Goal: Information Seeking & Learning: Understand process/instructions

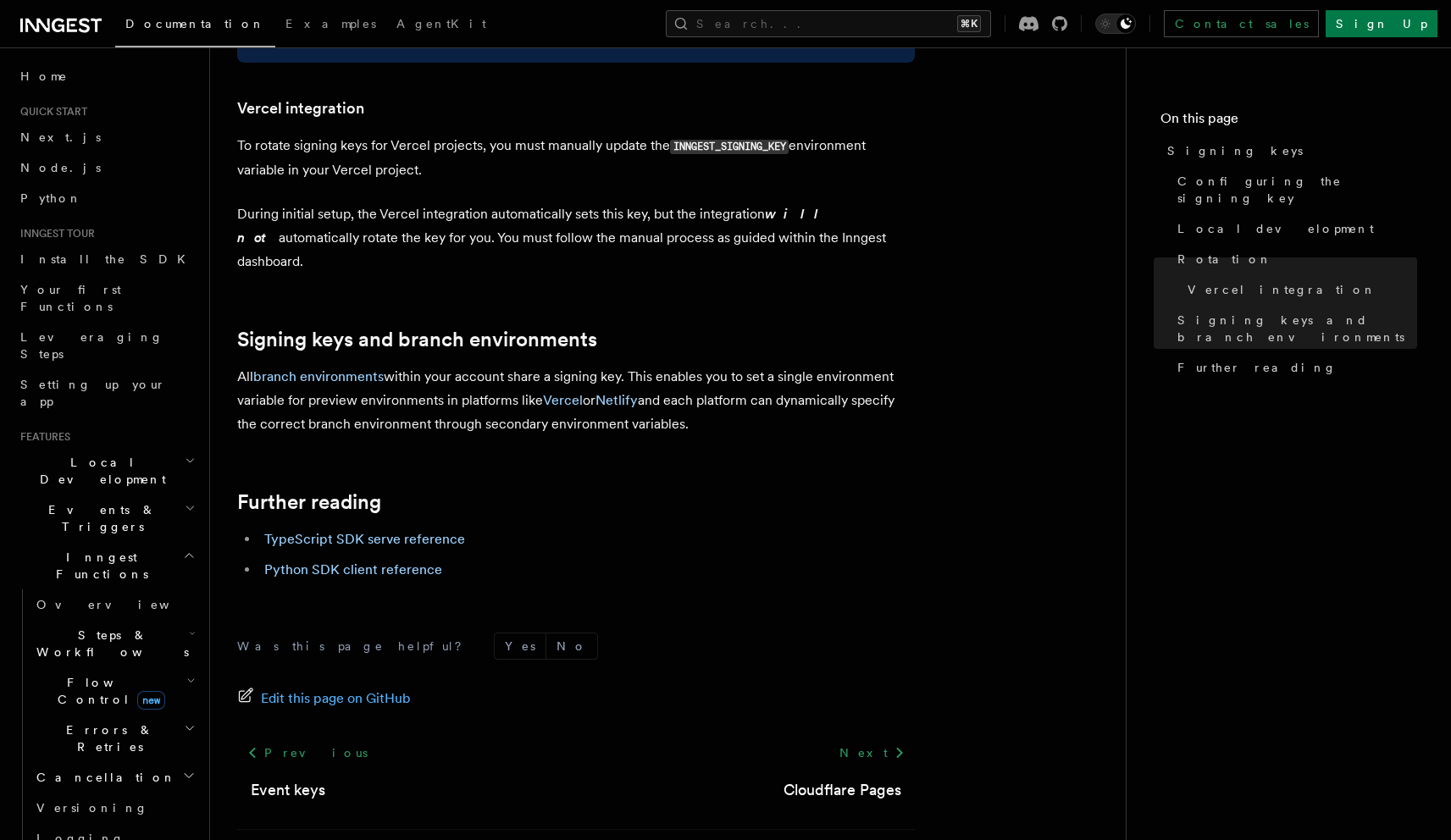
scroll to position [1720, 0]
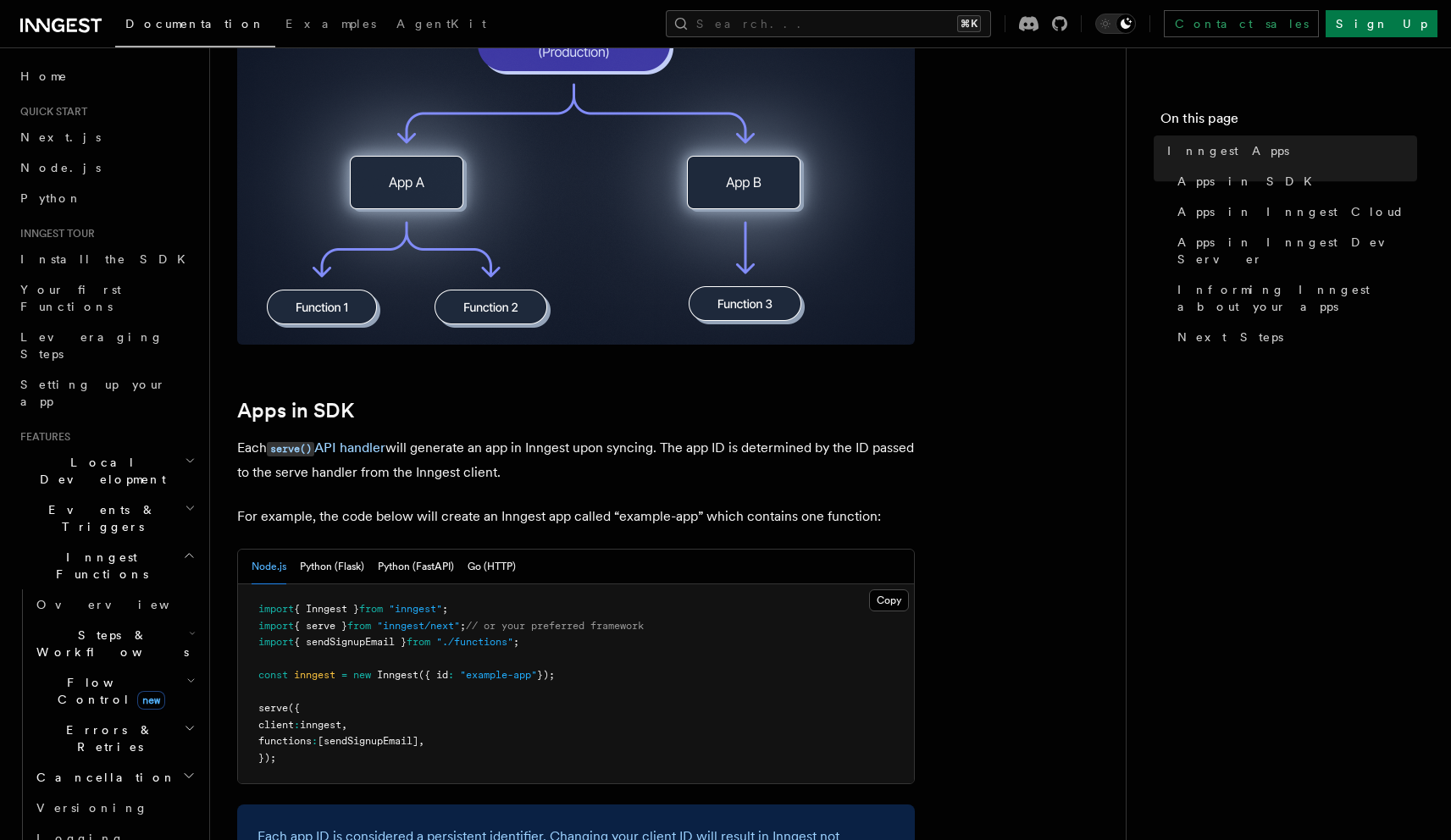
scroll to position [884, 0]
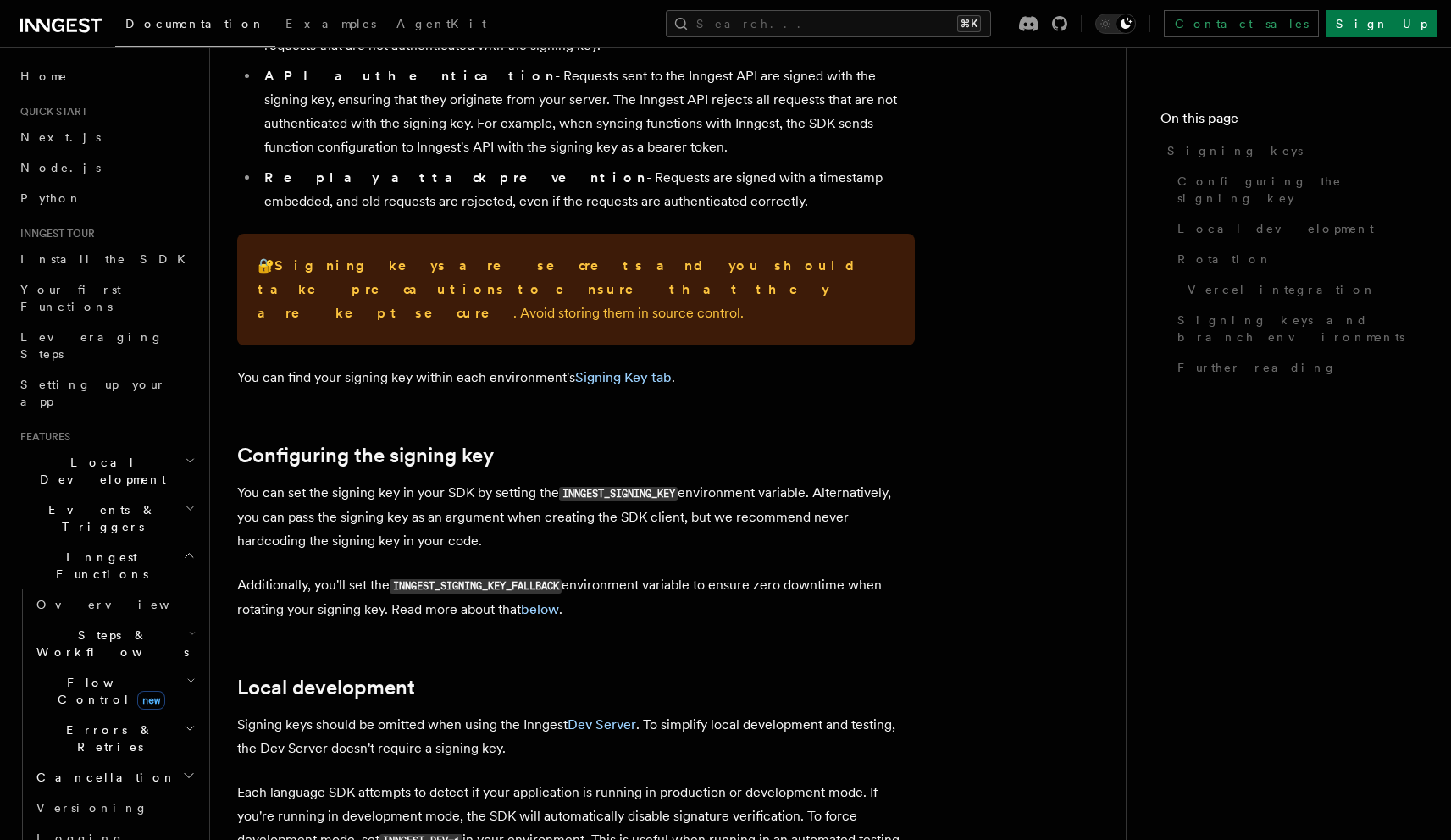
scroll to position [237, 0]
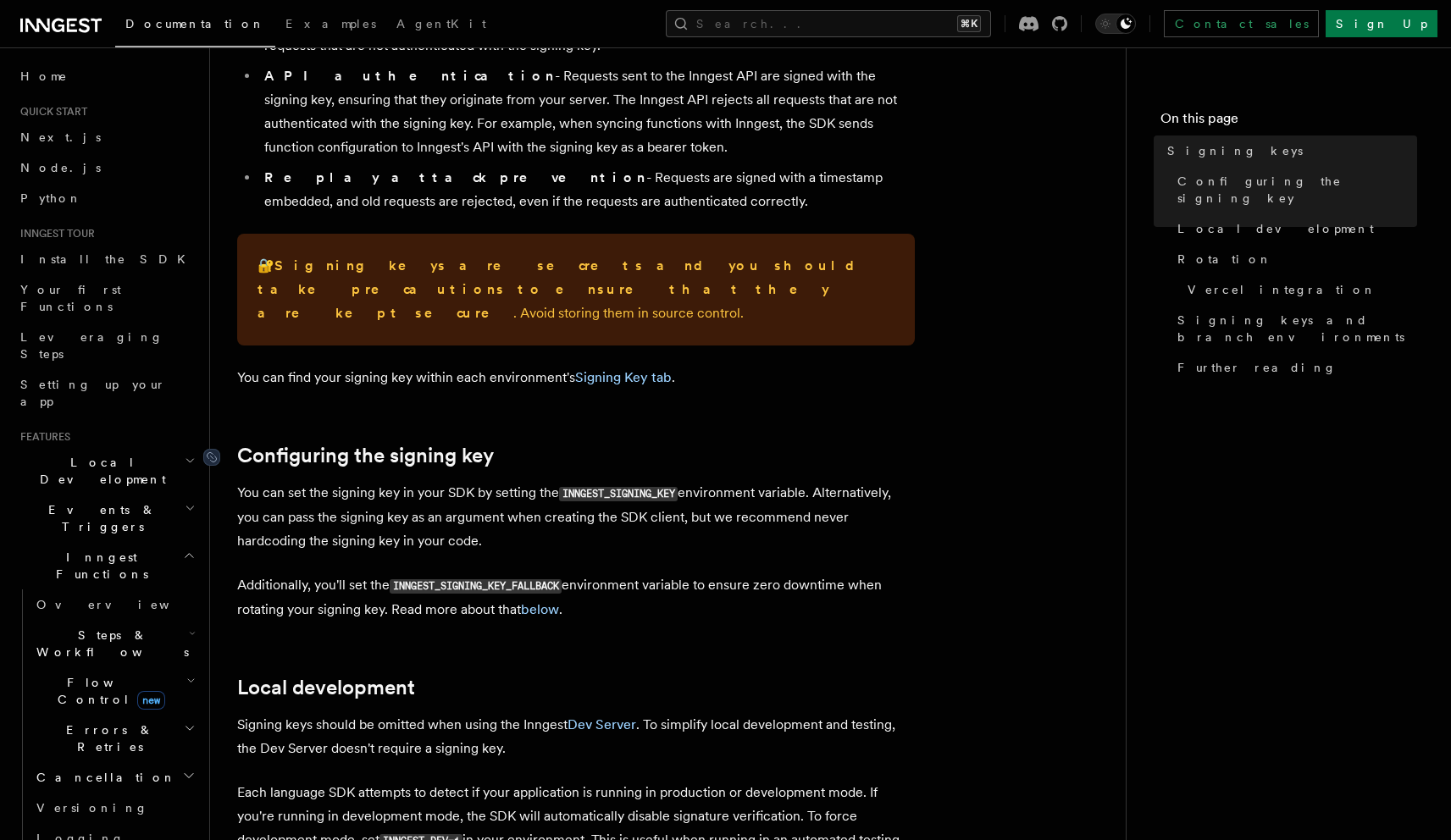
click at [433, 443] on link "Configuring the signing key" at bounding box center [365, 455] width 256 height 23
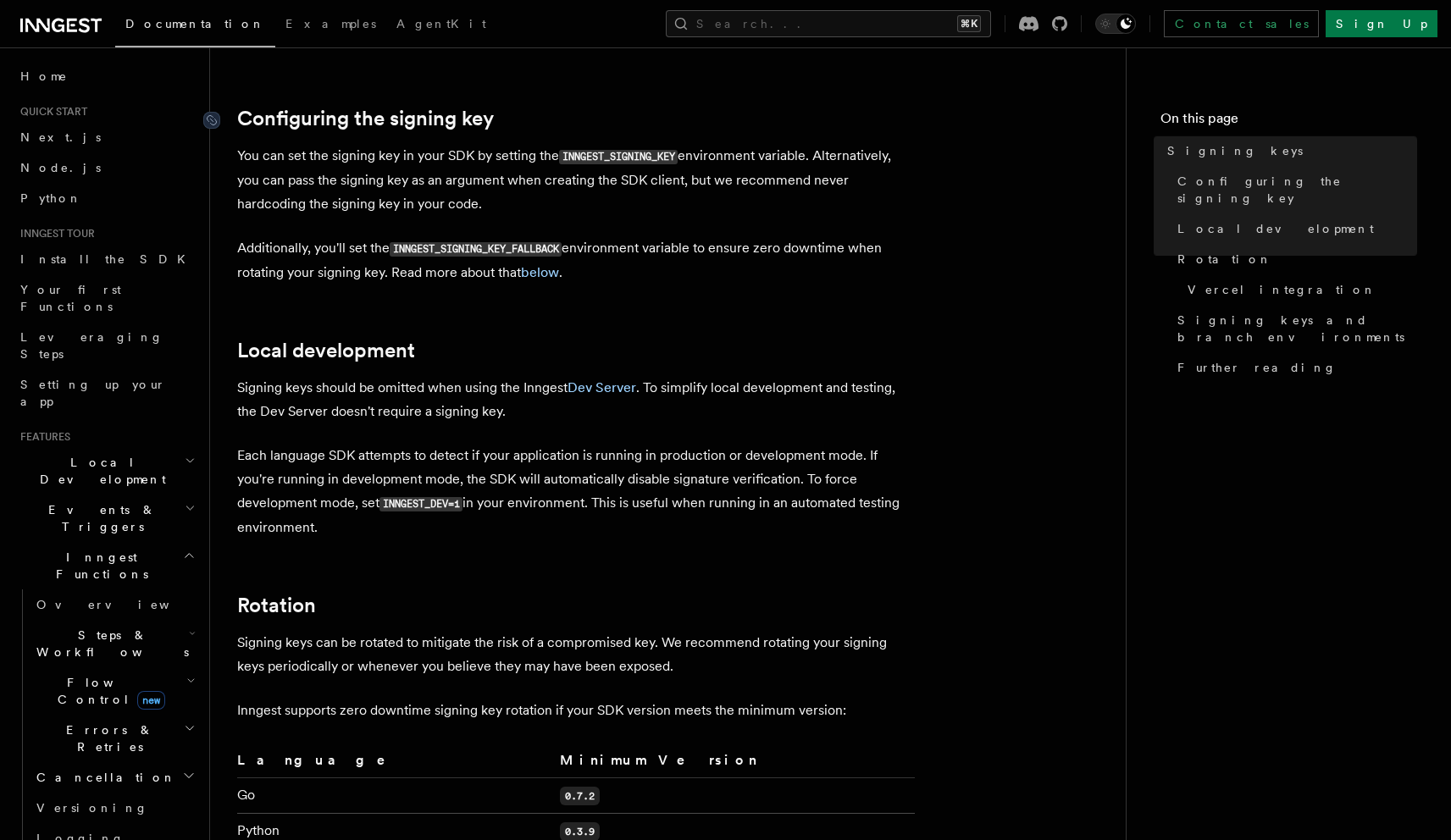
scroll to position [576, 0]
click at [547, 155] on p "You can set the signing key in your SDK by setting the INNGEST_SIGNING_KEY envi…" at bounding box center [576, 178] width 677 height 72
click at [379, 235] on p "Additionally, you'll set the INNGEST_SIGNING_KEY_FALLBACK environment variable …" at bounding box center [576, 259] width 677 height 49
click at [393, 170] on p "You can set the signing key in your SDK by setting the INNGEST_SIGNING_KEY envi…" at bounding box center [576, 178] width 677 height 72
click at [463, 180] on p "You can set the signing key in your SDK by setting the INNGEST_SIGNING_KEY envi…" at bounding box center [576, 178] width 677 height 72
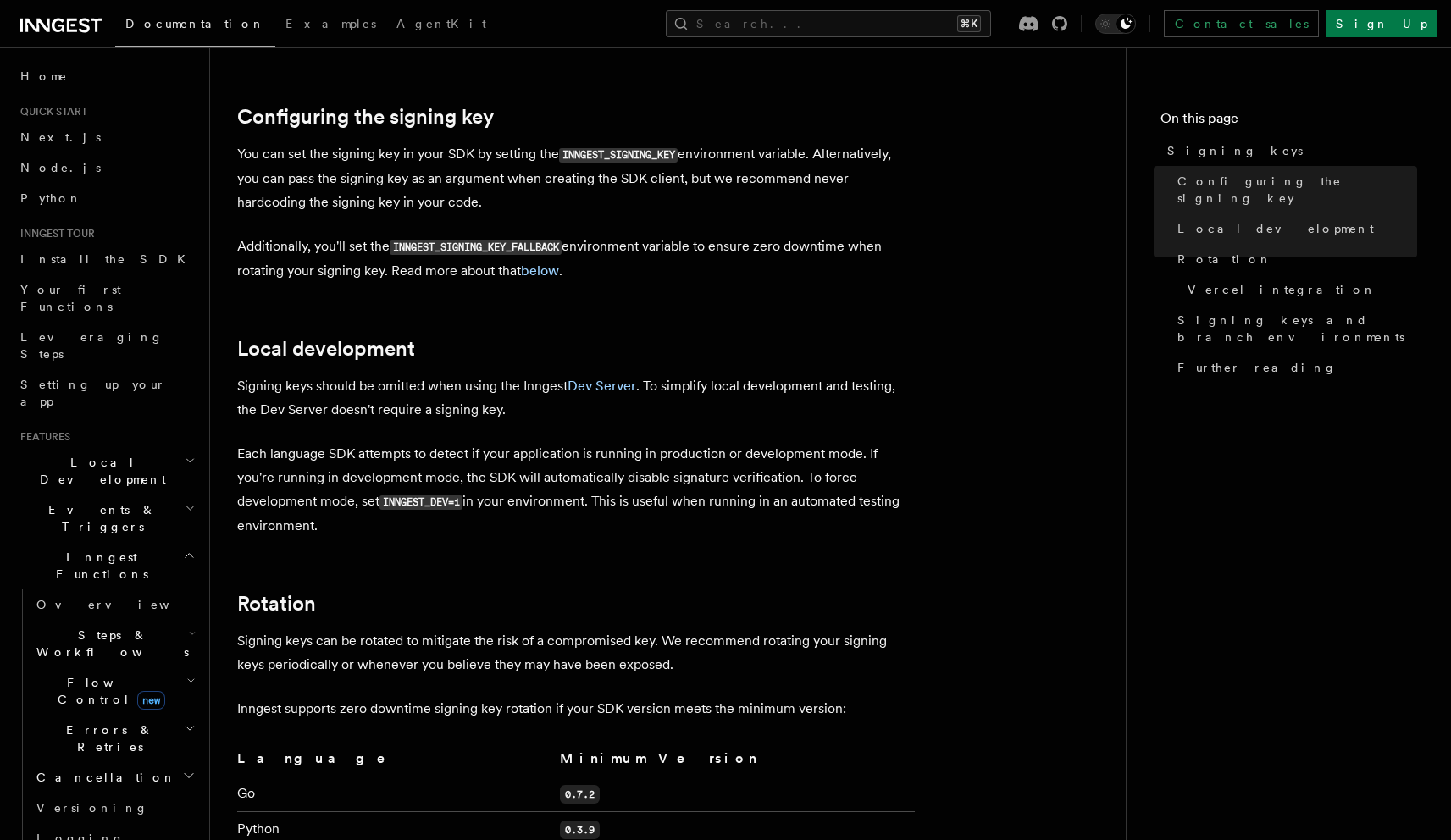
click at [623, 148] on code "INNGEST_SIGNING_KEY" at bounding box center [619, 156] width 119 height 14
click at [534, 263] on link "below" at bounding box center [540, 271] width 38 height 16
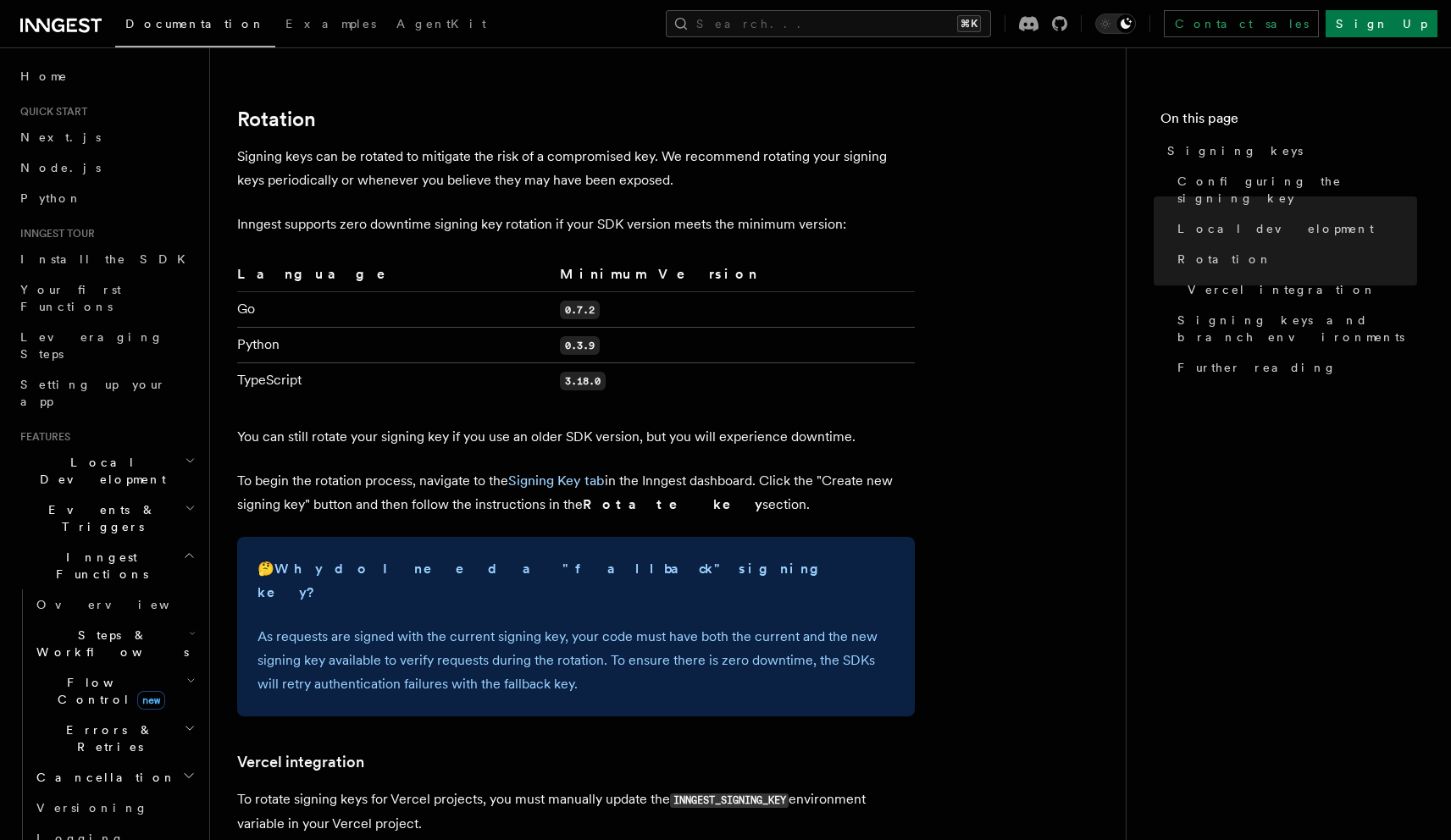
scroll to position [1064, 0]
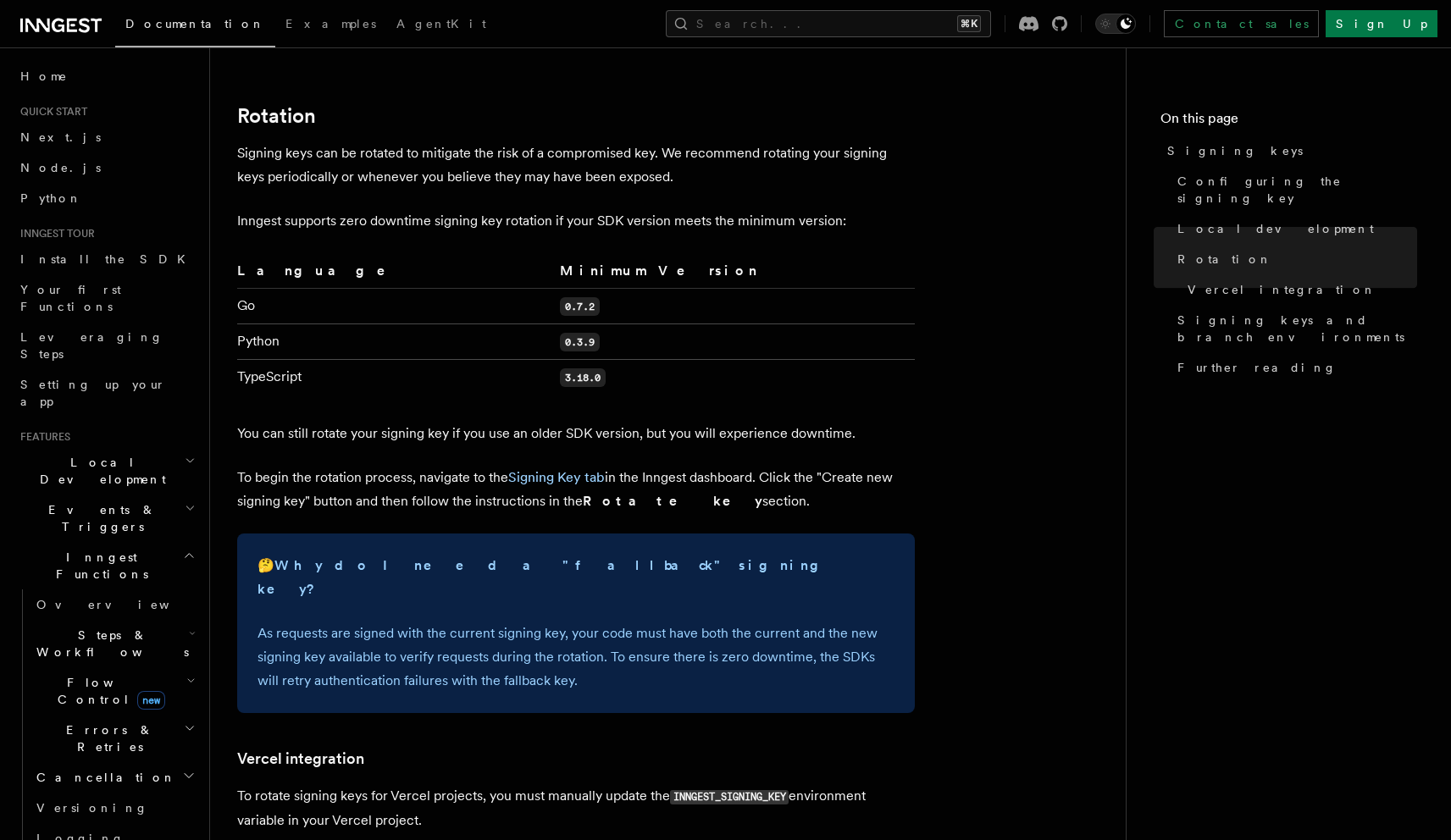
click at [416, 141] on p "Signing keys can be rotated to mitigate the risk of a compromised key. We recom…" at bounding box center [576, 165] width 677 height 48
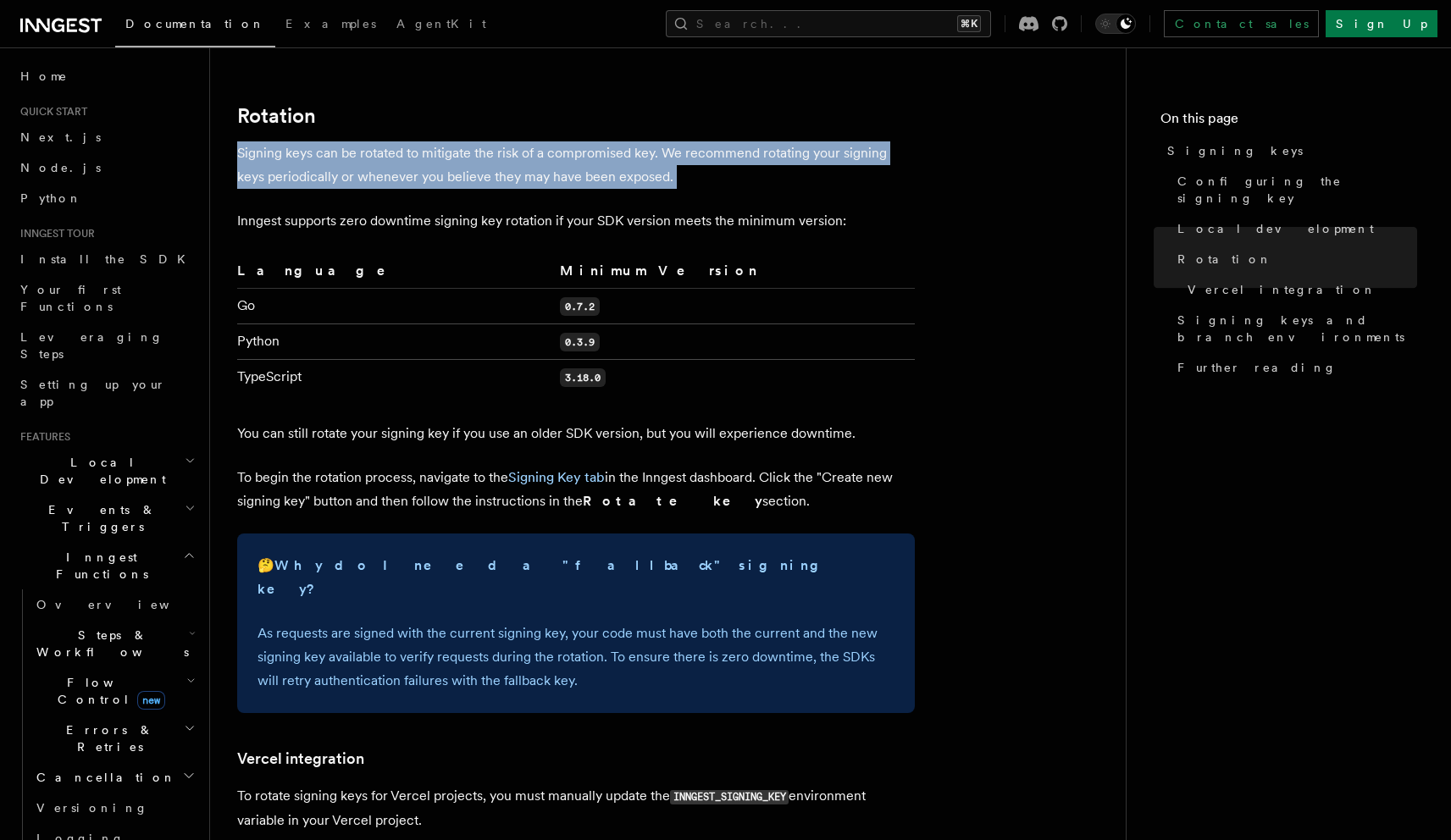
click at [416, 141] on p "Signing keys can be rotated to mitigate the risk of a compromised key. We recom…" at bounding box center [576, 165] width 677 height 48
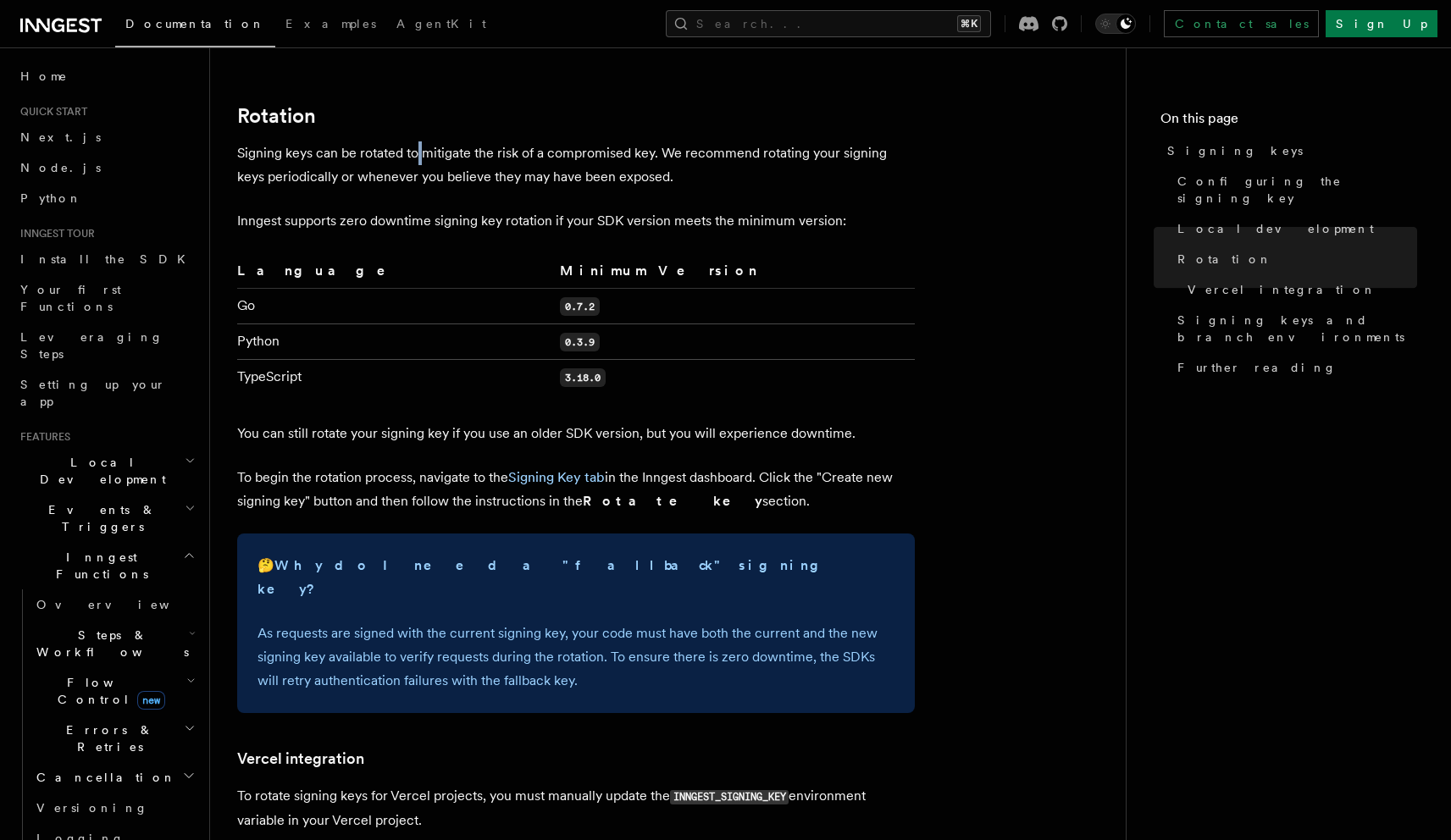
click at [416, 141] on p "Signing keys can be rotated to mitigate the risk of a compromised key. We recom…" at bounding box center [576, 165] width 677 height 48
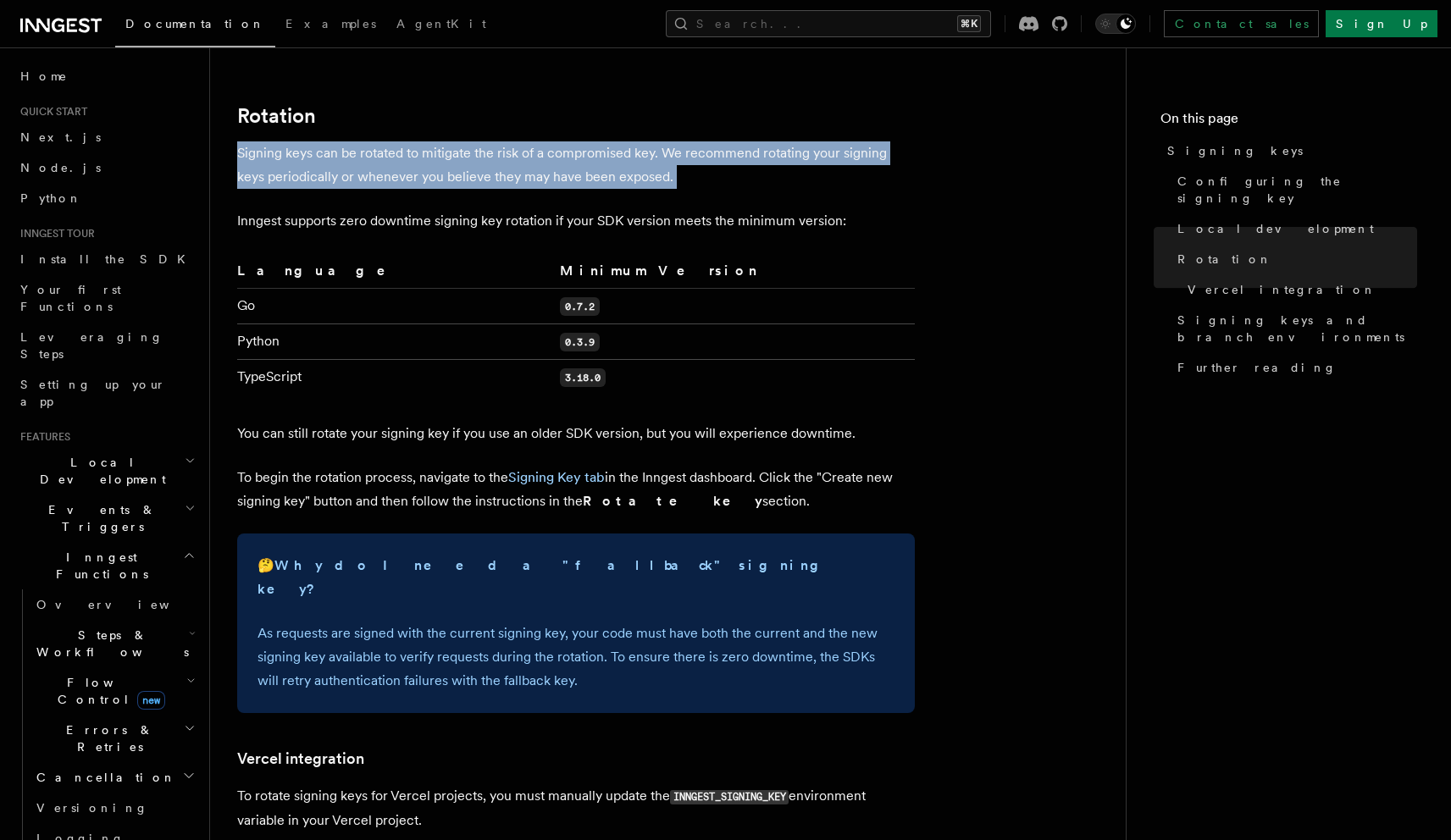
click at [416, 141] on p "Signing keys can be rotated to mitigate the risk of a compromised key. We recom…" at bounding box center [576, 165] width 677 height 48
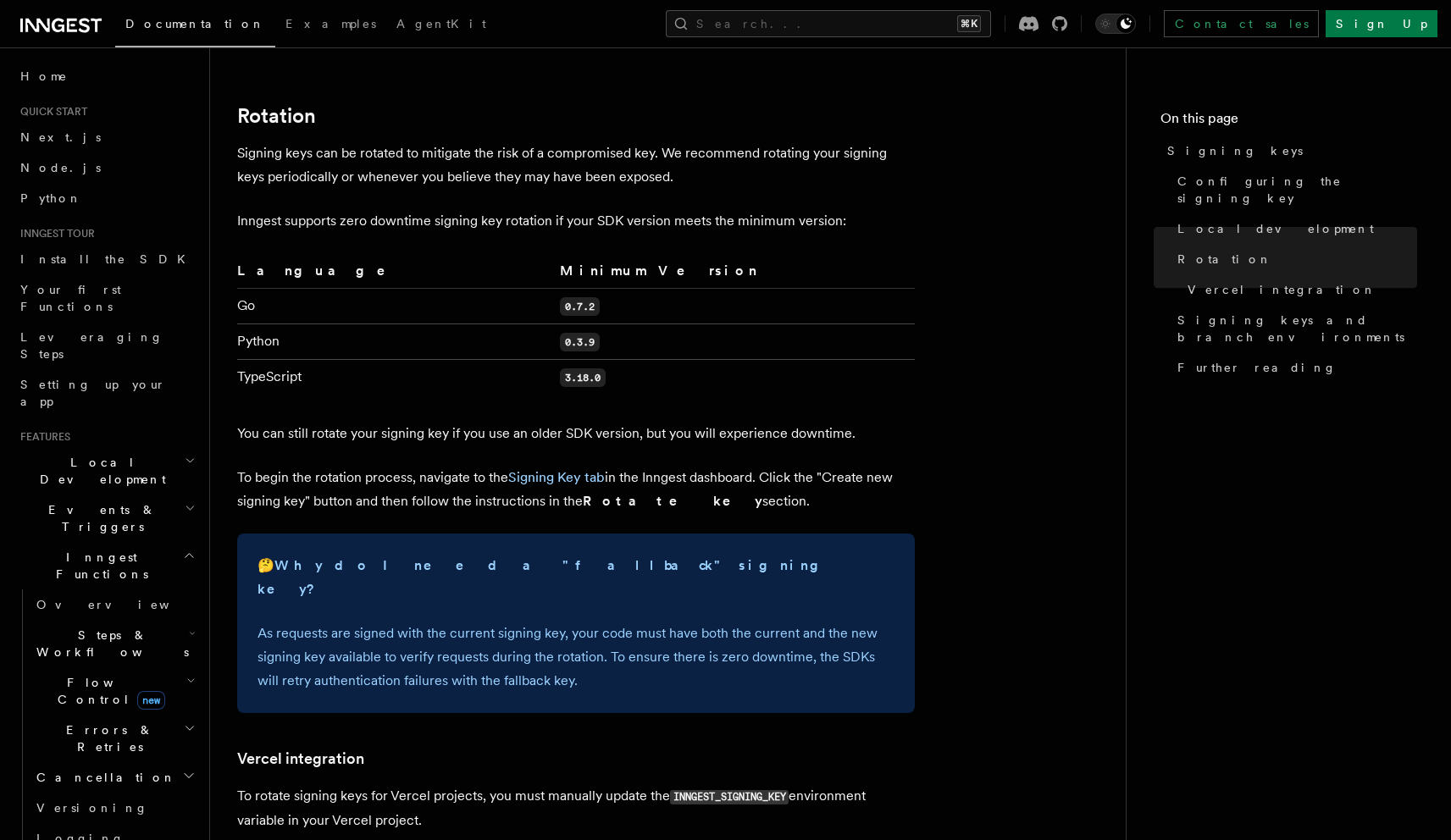
click at [387, 210] on p "Inngest supports zero downtime signing key rotation if your SDK version meets t…" at bounding box center [576, 221] width 677 height 23
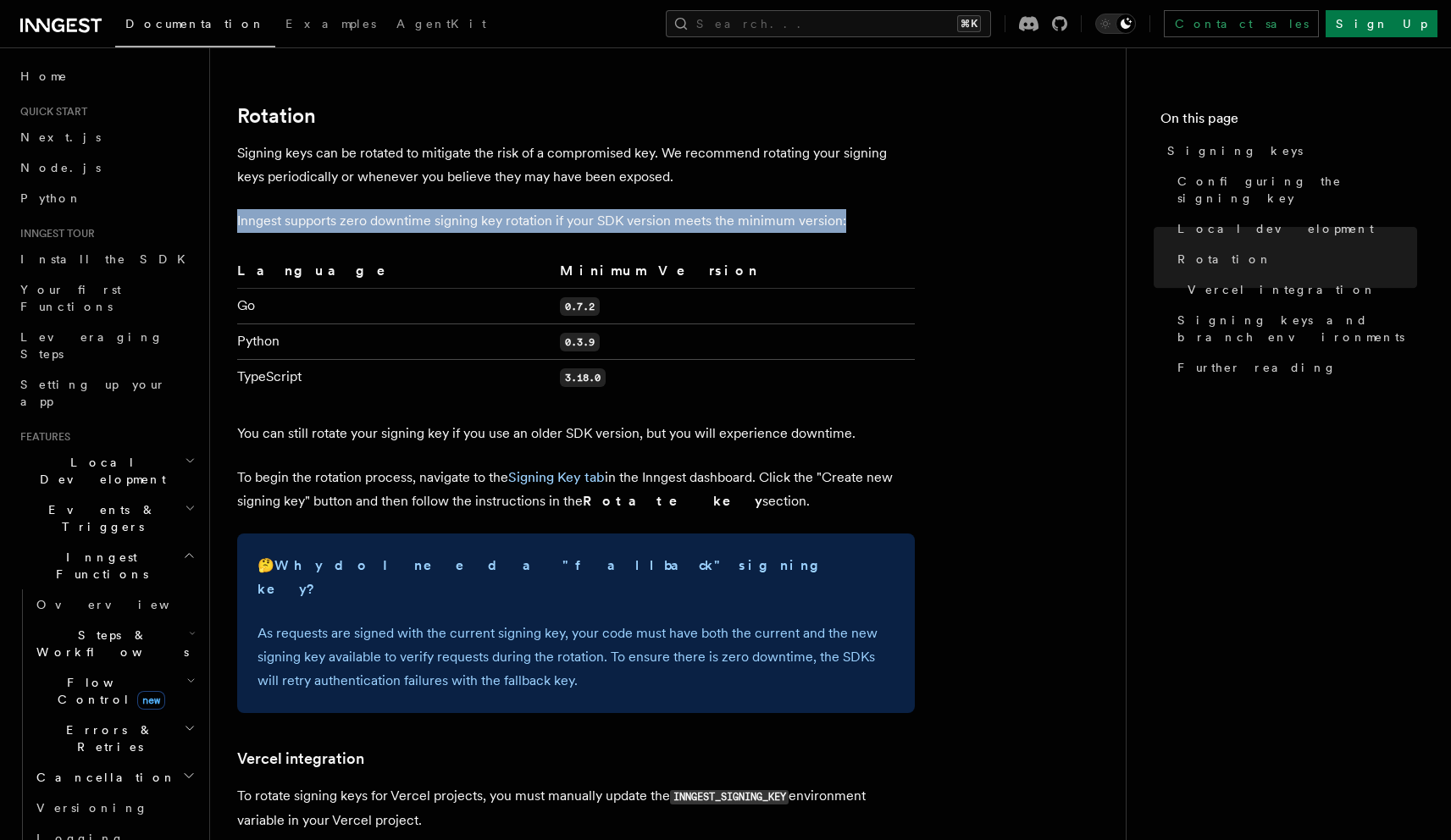
click at [387, 210] on p "Inngest supports zero downtime signing key rotation if your SDK version meets t…" at bounding box center [576, 221] width 677 height 23
click at [389, 210] on p "Inngest supports zero downtime signing key rotation if your SDK version meets t…" at bounding box center [576, 221] width 677 height 23
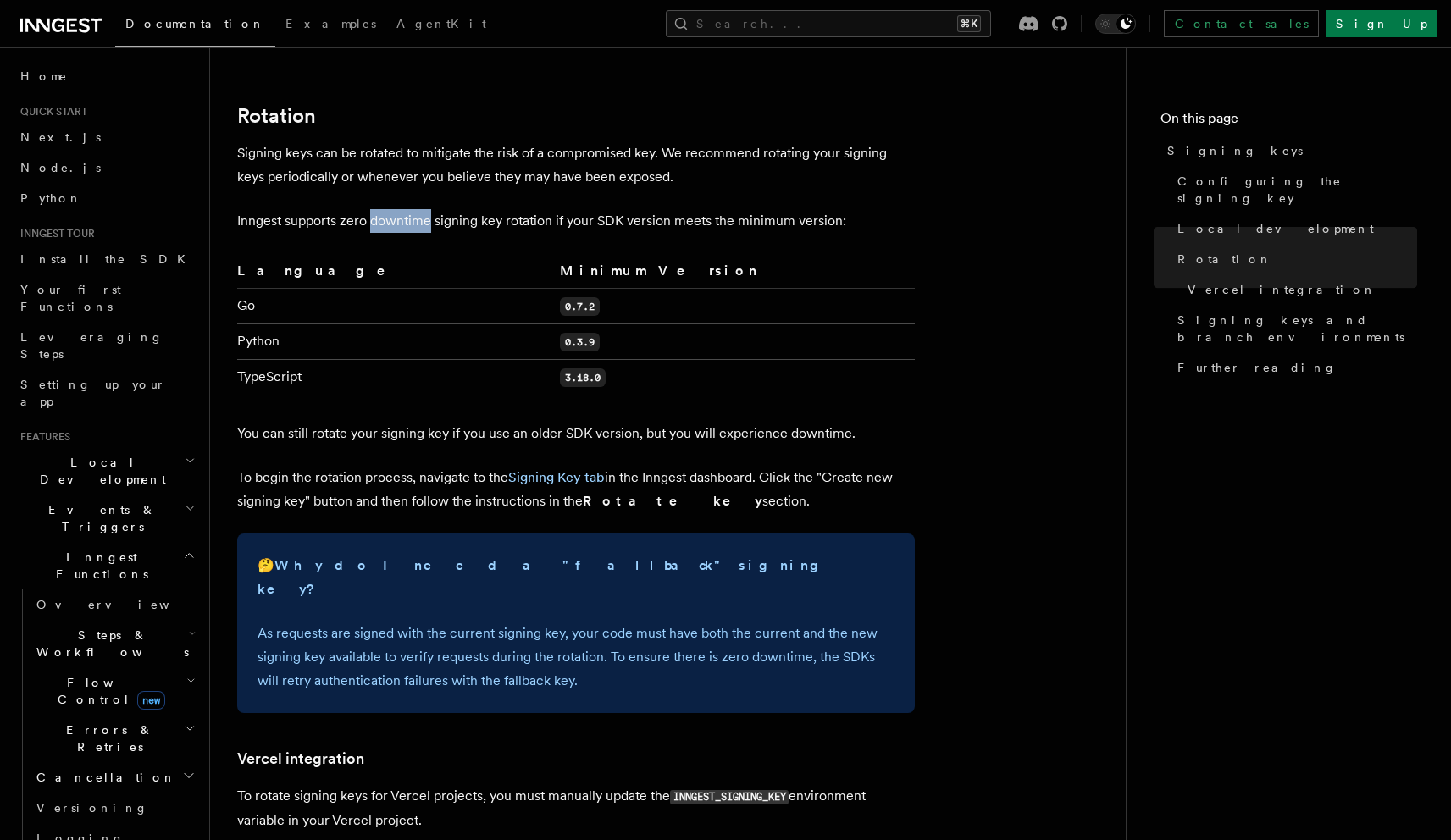
click at [389, 210] on p "Inngest supports zero downtime signing key rotation if your SDK version meets t…" at bounding box center [576, 221] width 677 height 23
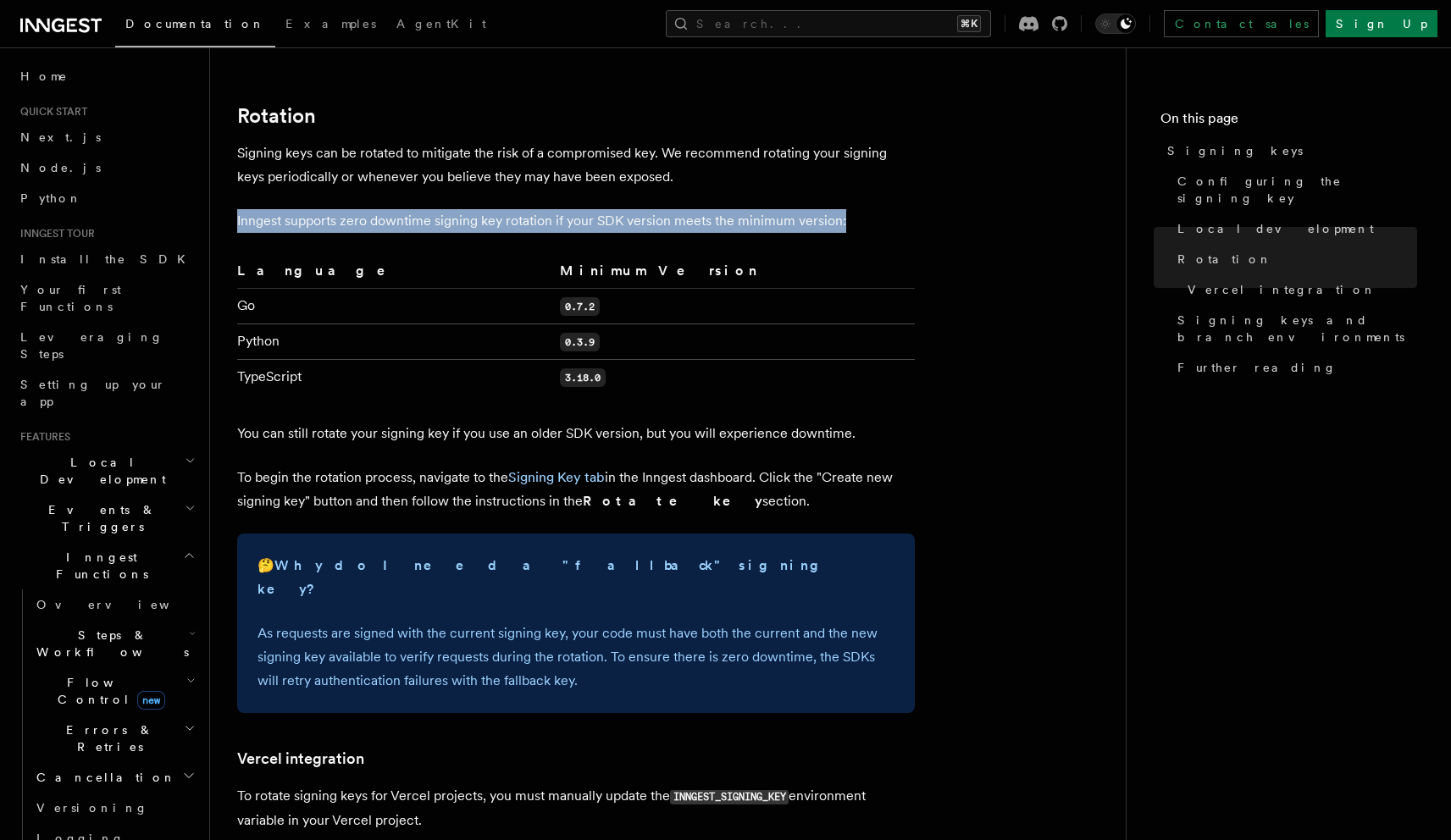
click at [389, 210] on p "Inngest supports zero downtime signing key rotation if your SDK version meets t…" at bounding box center [576, 221] width 677 height 23
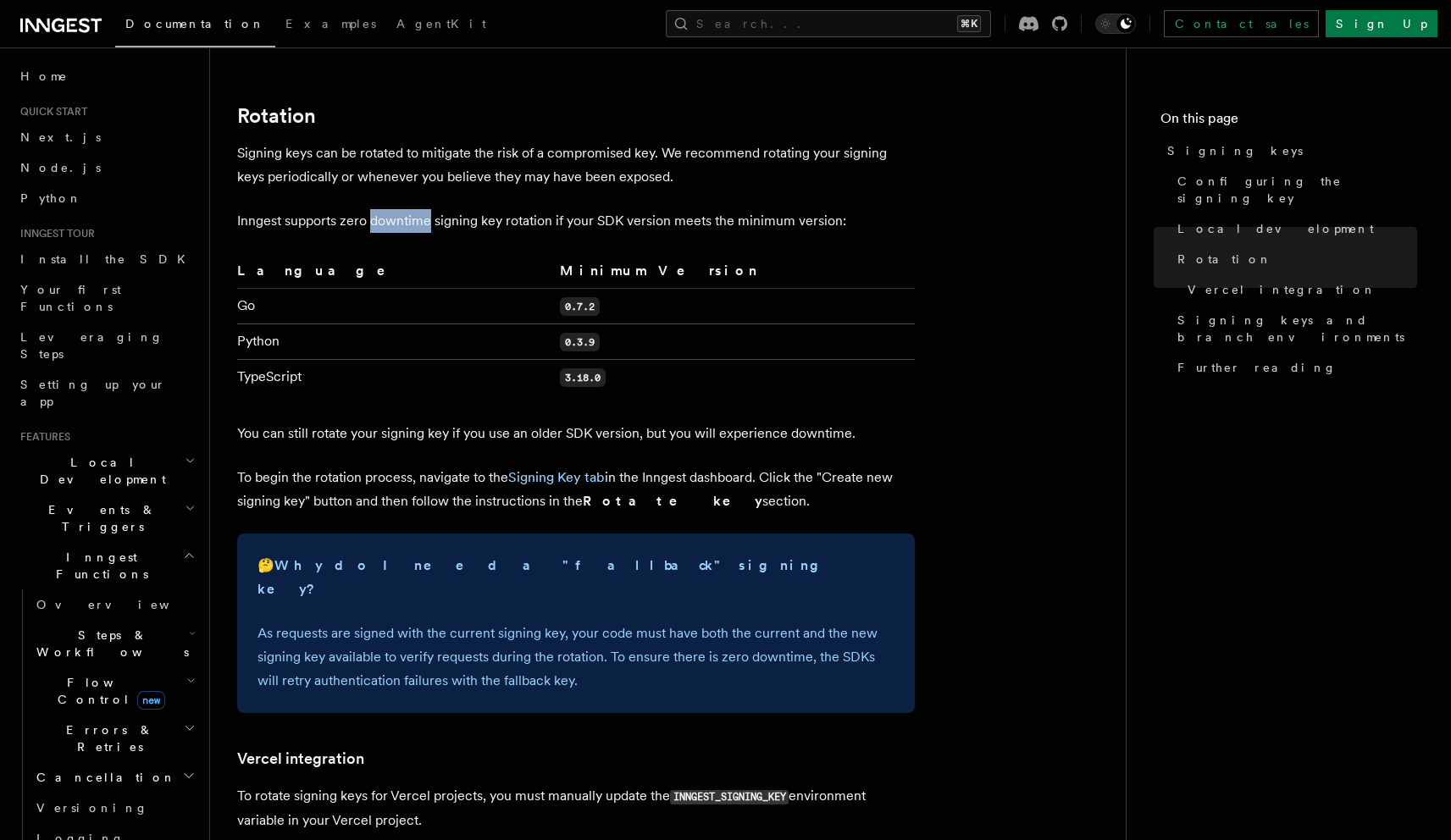
click at [389, 210] on p "Inngest supports zero downtime signing key rotation if your SDK version meets t…" at bounding box center [576, 221] width 677 height 23
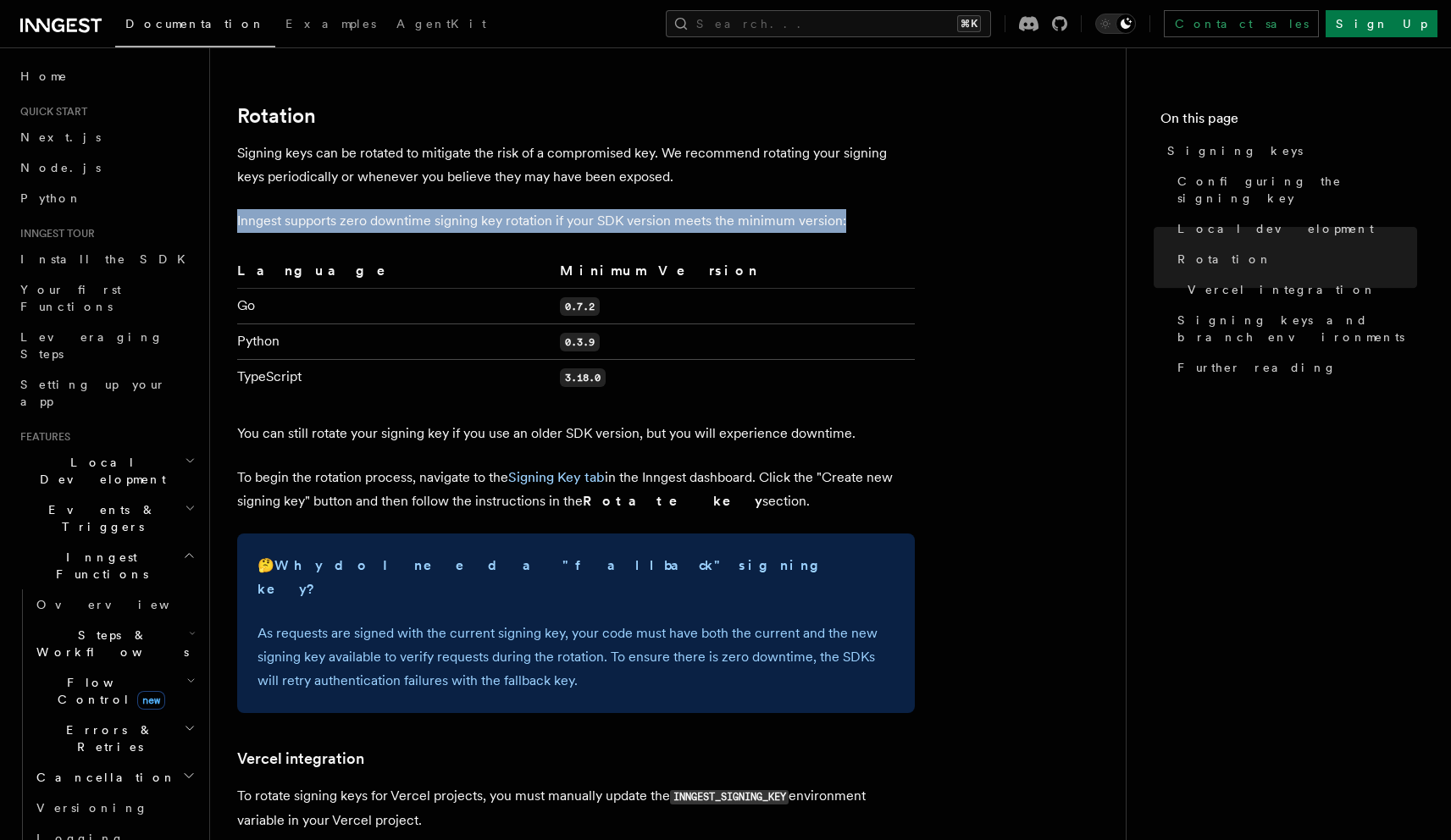
click at [389, 210] on p "Inngest supports zero downtime signing key rotation if your SDK version meets t…" at bounding box center [576, 221] width 677 height 23
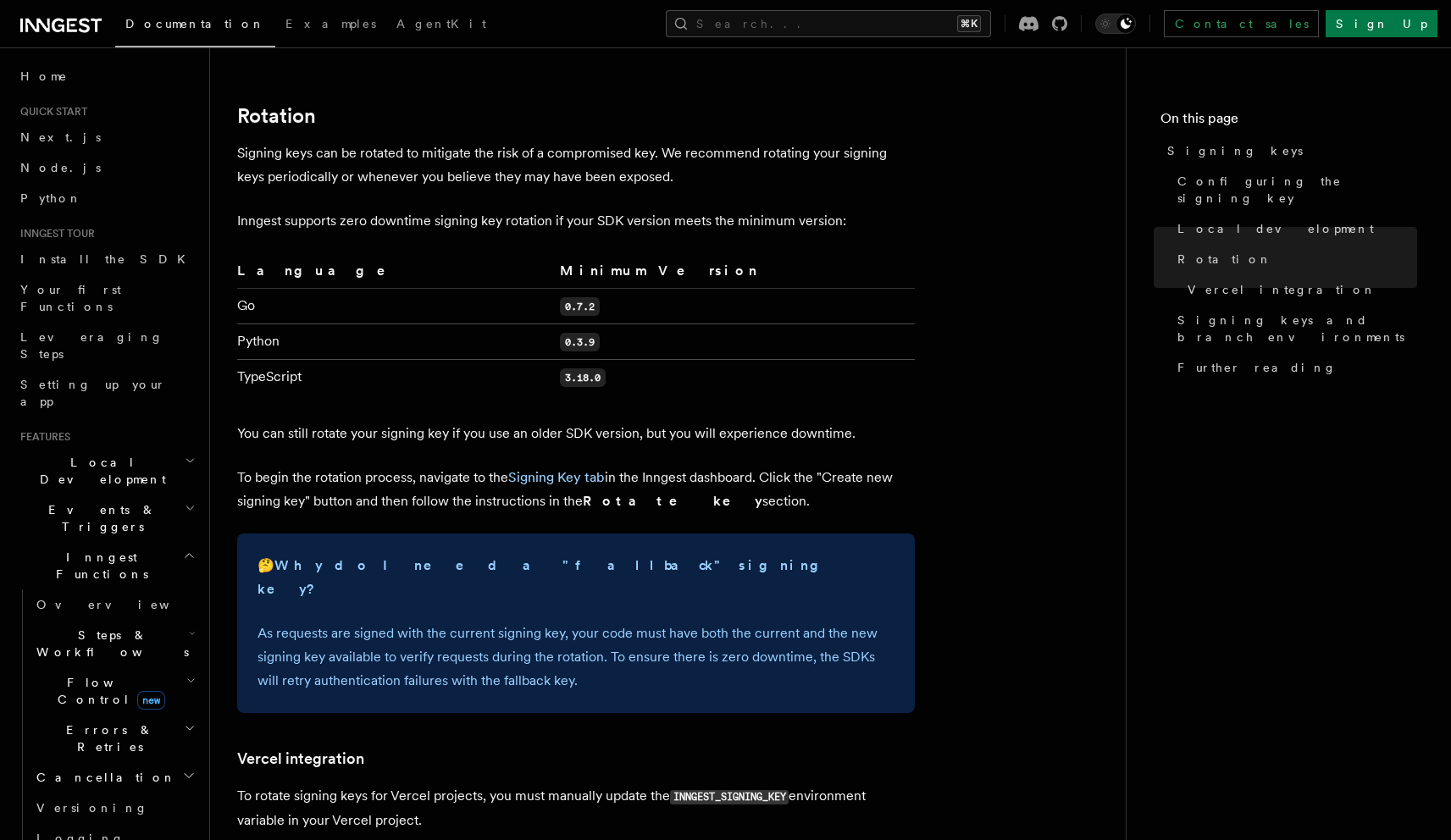
click at [489, 422] on p "You can still rotate your signing key if you use an older SDK version, but you …" at bounding box center [576, 433] width 677 height 23
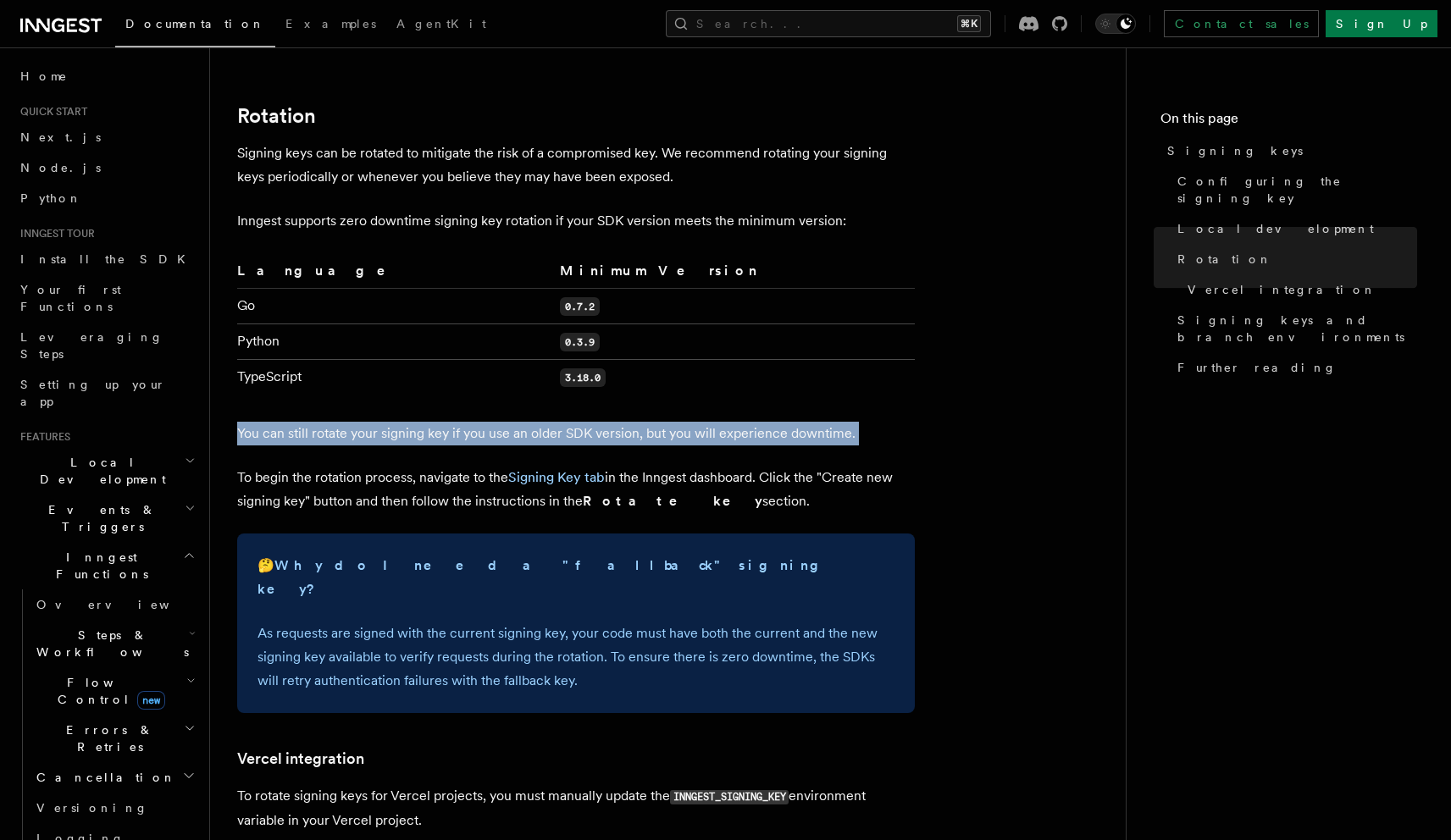
click at [489, 422] on p "You can still rotate your signing key if you use an older SDK version, but you …" at bounding box center [576, 433] width 677 height 23
click at [575, 469] on link "Signing Key tab" at bounding box center [556, 478] width 96 height 16
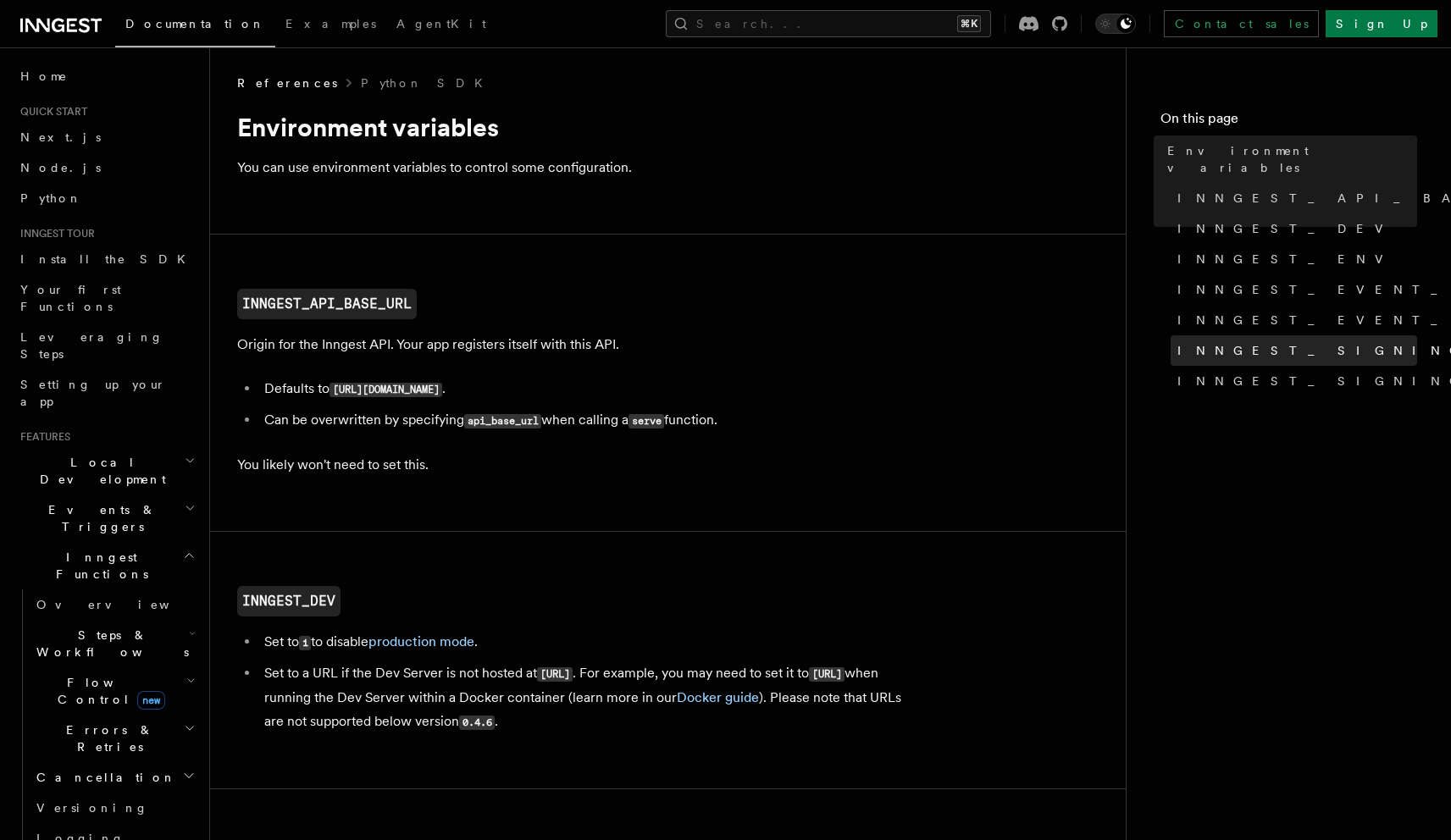
click at [1240, 342] on span "INNGEST_SIGNING_KEY" at bounding box center [1366, 350] width 376 height 17
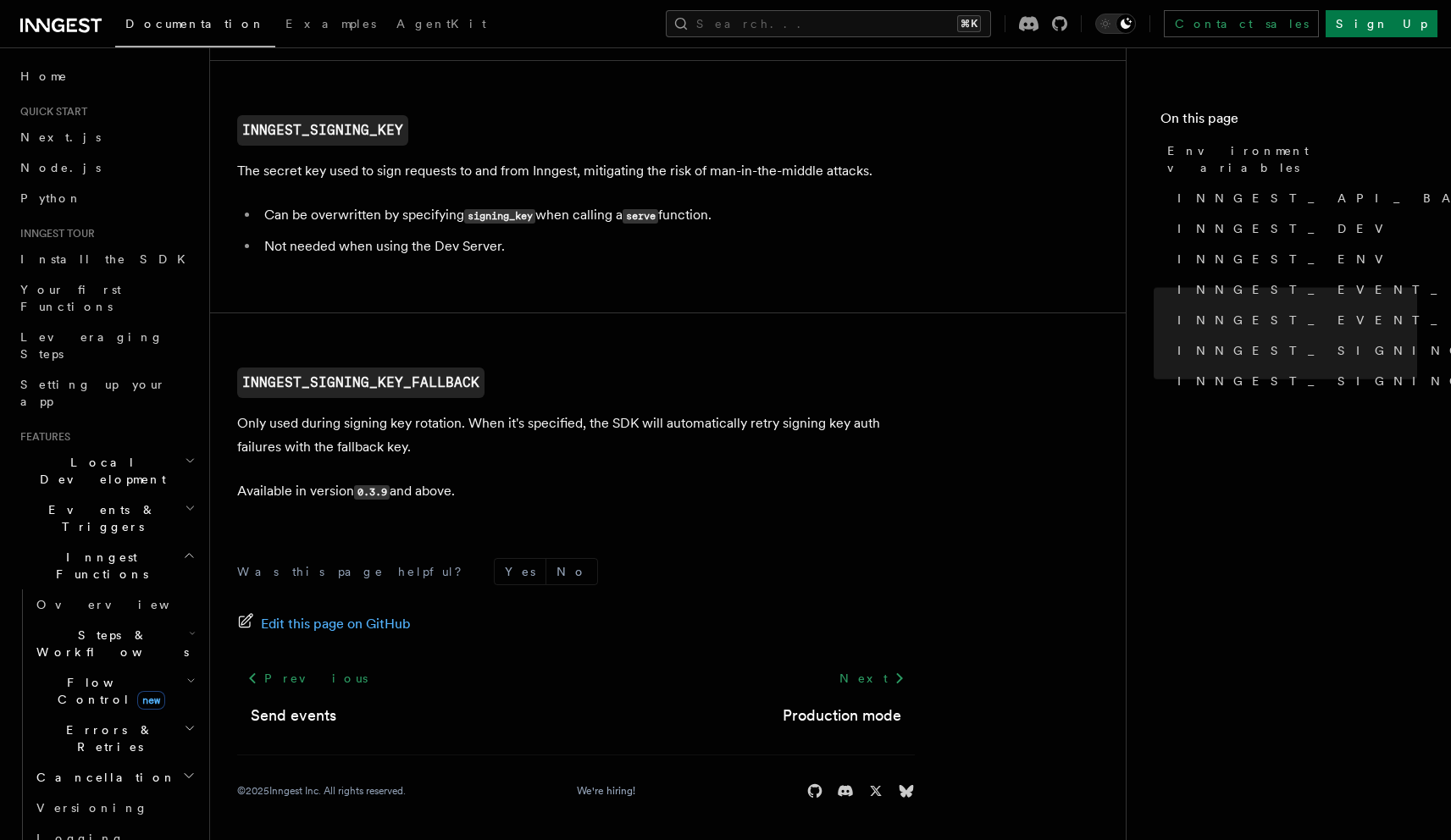
scroll to position [1755, 0]
click at [434, 254] on li "Not needed when using the Dev Server." at bounding box center [587, 246] width 656 height 23
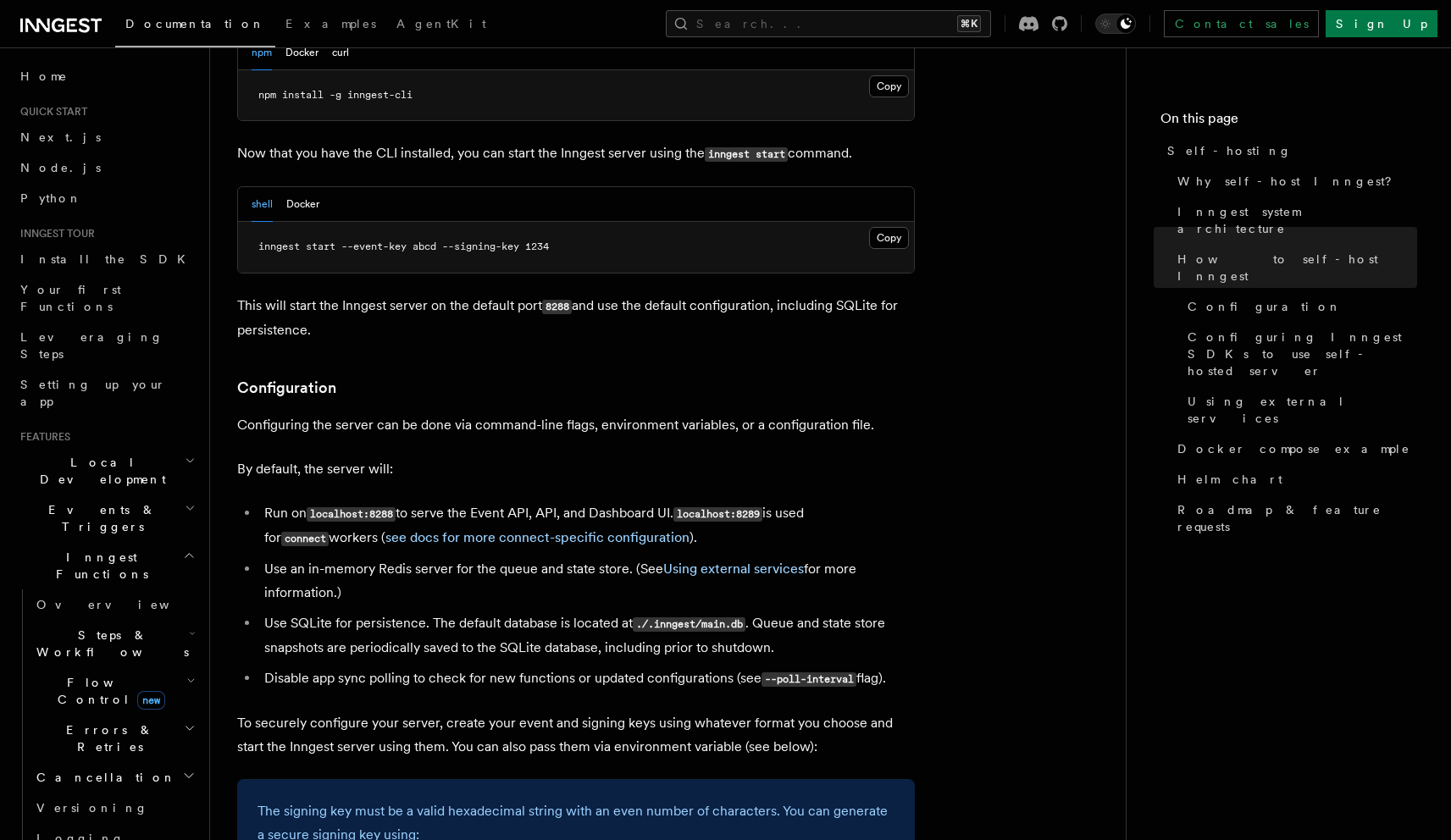
scroll to position [1872, 0]
